Goal: Check status: Check status

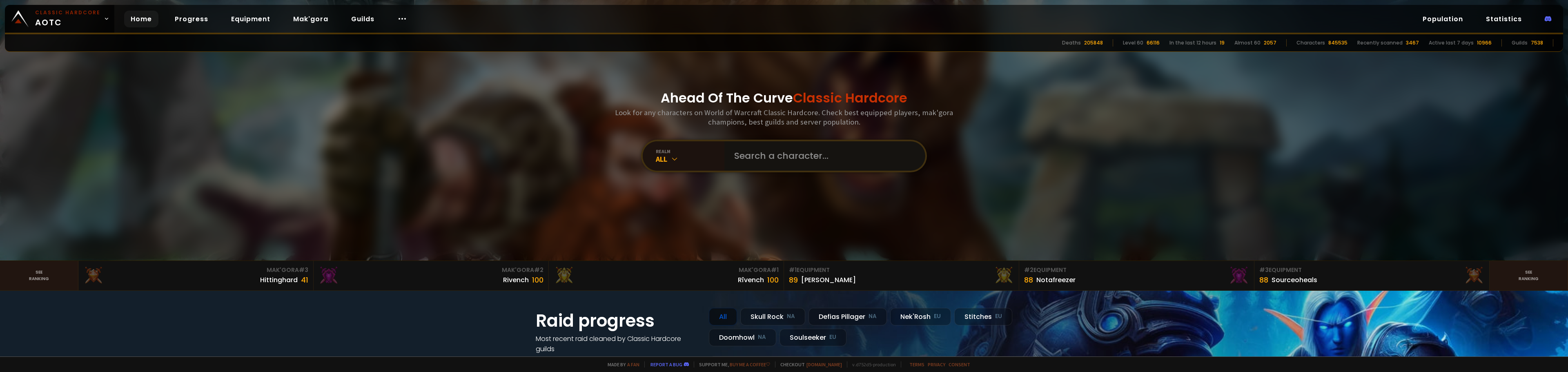
click at [755, 161] on input "text" at bounding box center [822, 156] width 186 height 29
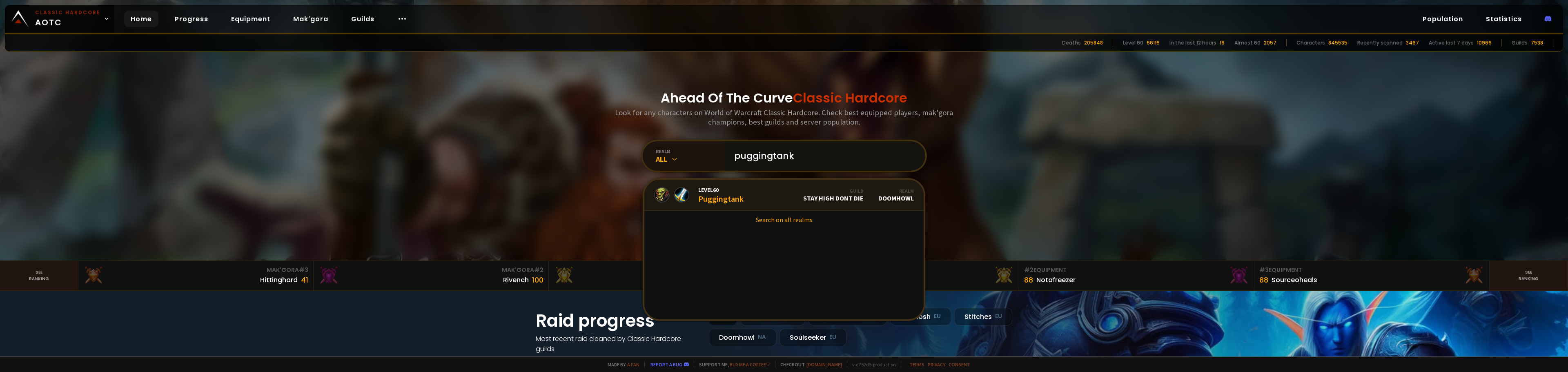
type input "puggingtank"
click at [757, 201] on link "Level 60 Puggingtank Guild Stay High Dont Die Realm Doomhowl" at bounding box center [784, 195] width 279 height 31
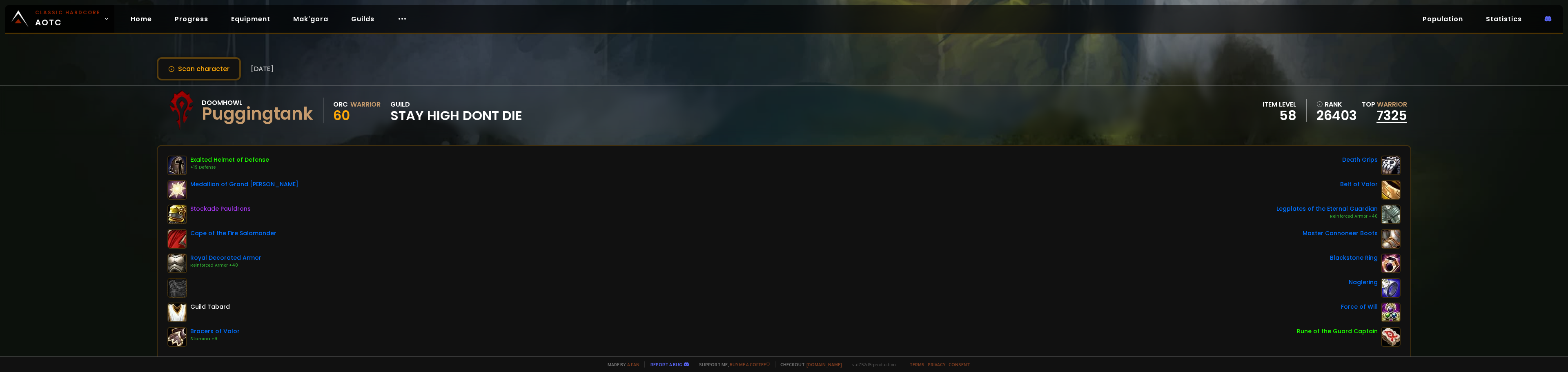
click at [1387, 112] on link "7325" at bounding box center [1391, 115] width 30 height 18
